Goal: Task Accomplishment & Management: Use online tool/utility

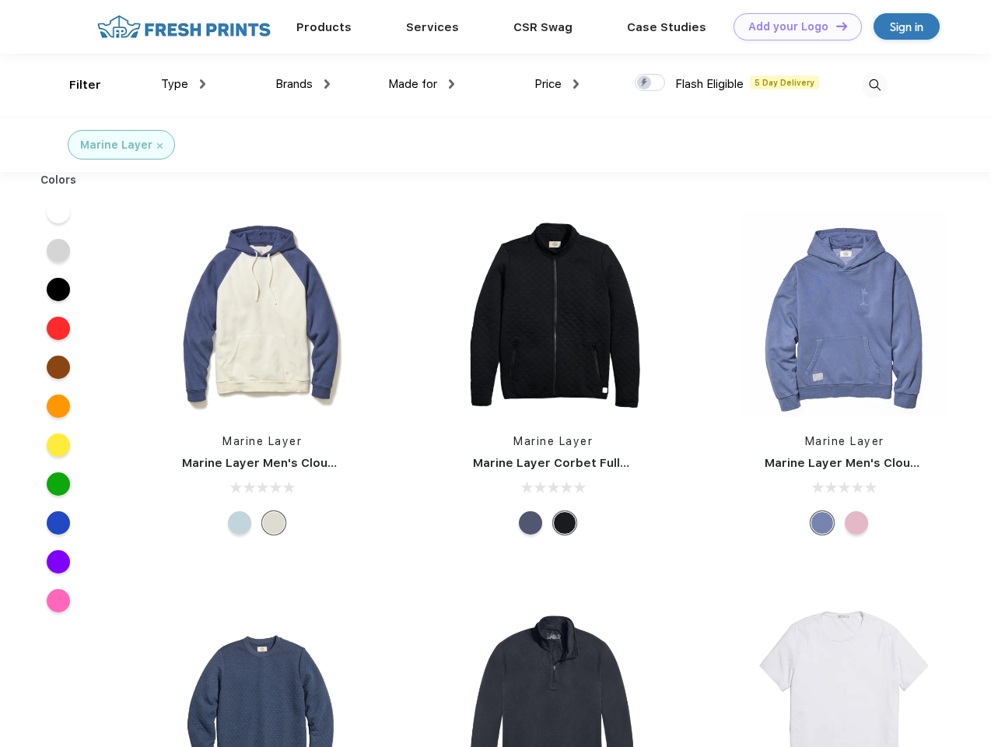
click at [792, 26] on link "Add your Logo Design Tool" at bounding box center [797, 26] width 128 height 27
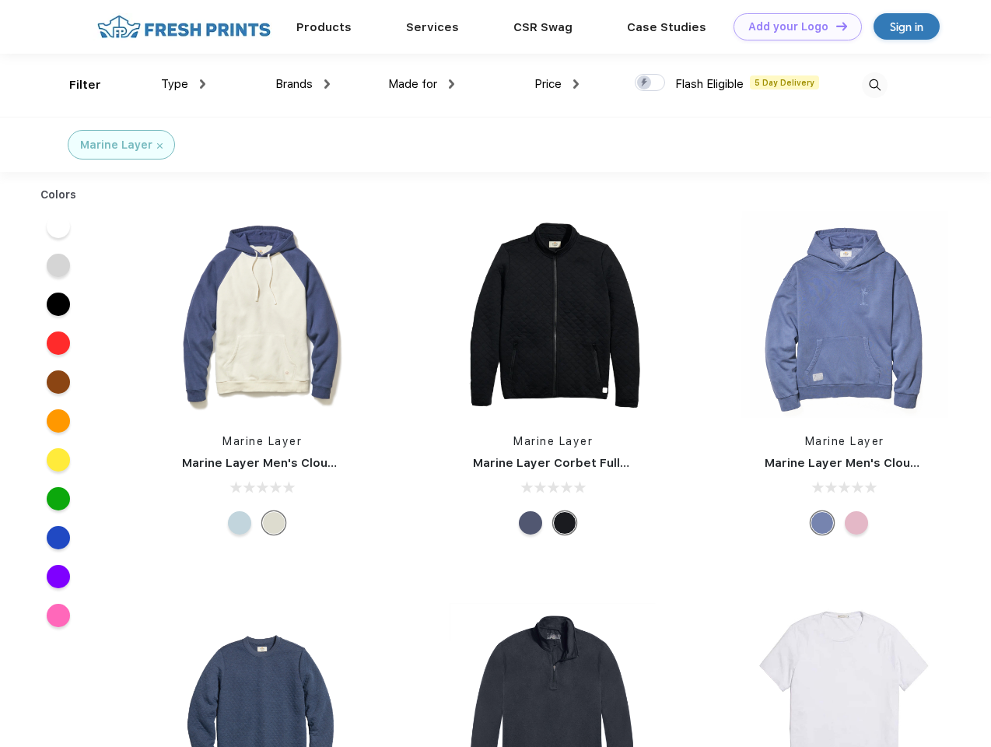
click at [0, 0] on div "Design Tool" at bounding box center [0, 0] width 0 height 0
click at [834, 26] on link "Add your Logo Design Tool" at bounding box center [797, 26] width 128 height 27
click at [75, 85] on div "Filter" at bounding box center [85, 85] width 32 height 18
click at [184, 84] on span "Type" at bounding box center [174, 84] width 27 height 14
click at [303, 84] on span "Brands" at bounding box center [293, 84] width 37 height 14
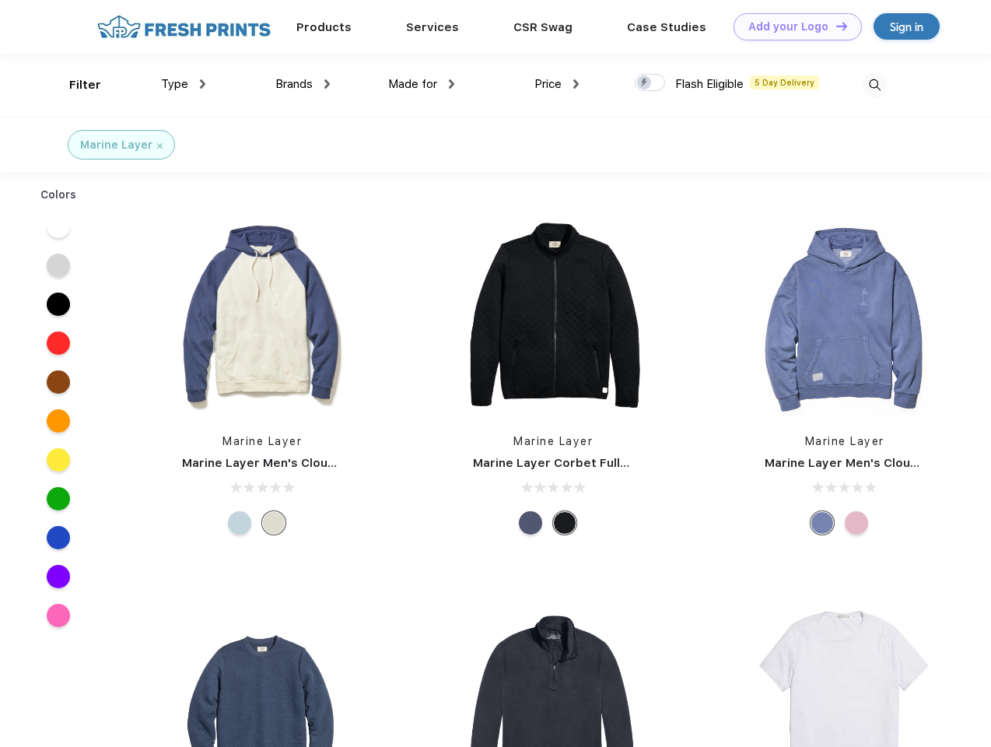
click at [422, 84] on span "Made for" at bounding box center [412, 84] width 49 height 14
click at [557, 84] on span "Price" at bounding box center [547, 84] width 27 height 14
click at [650, 83] on div at bounding box center [650, 82] width 30 height 17
click at [645, 83] on input "checkbox" at bounding box center [640, 78] width 10 height 10
click at [874, 85] on img at bounding box center [875, 85] width 26 height 26
